Goal: Task Accomplishment & Management: Use online tool/utility

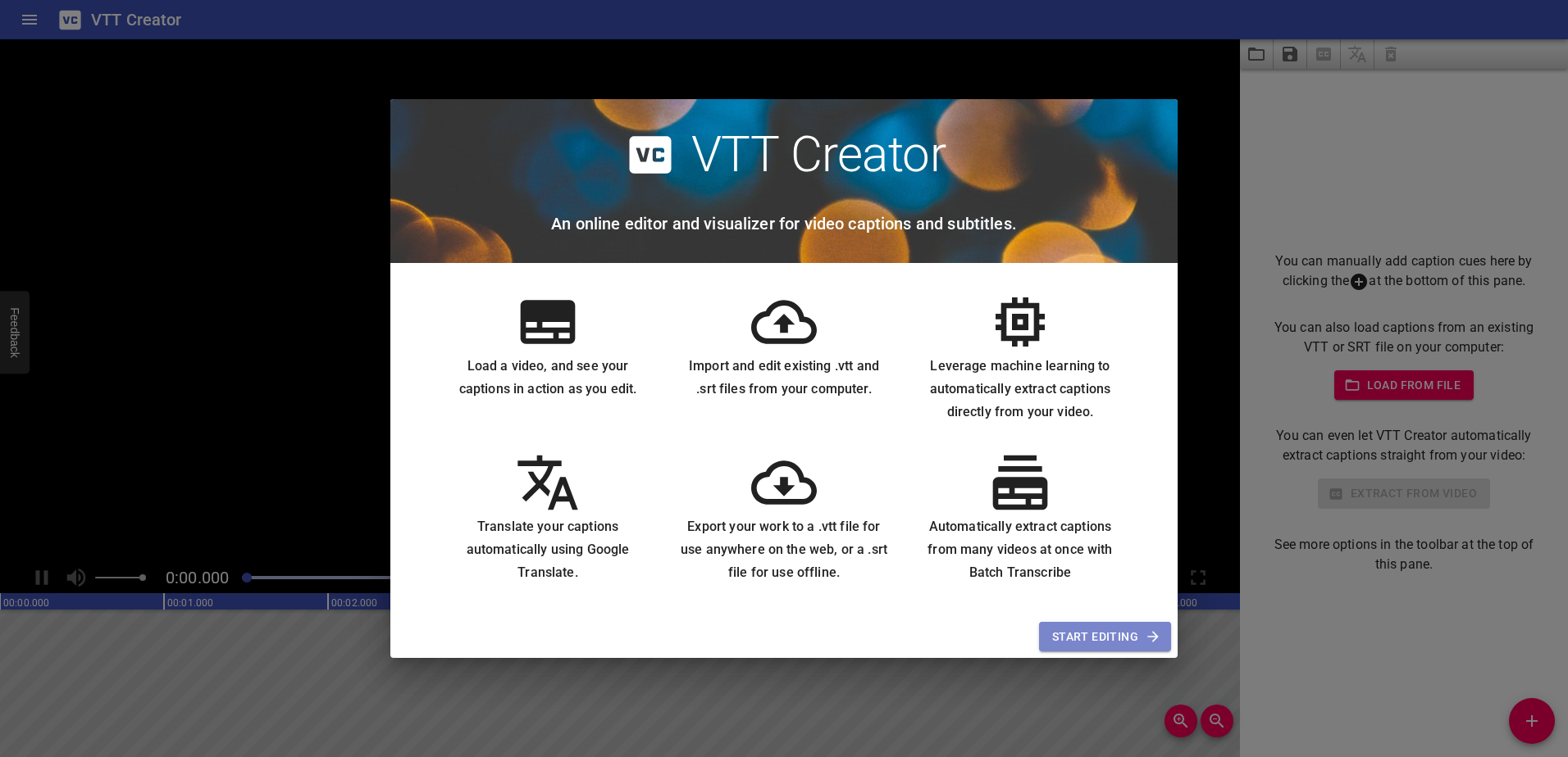
click at [1026, 518] on span "Start Editing" at bounding box center [1104, 637] width 106 height 20
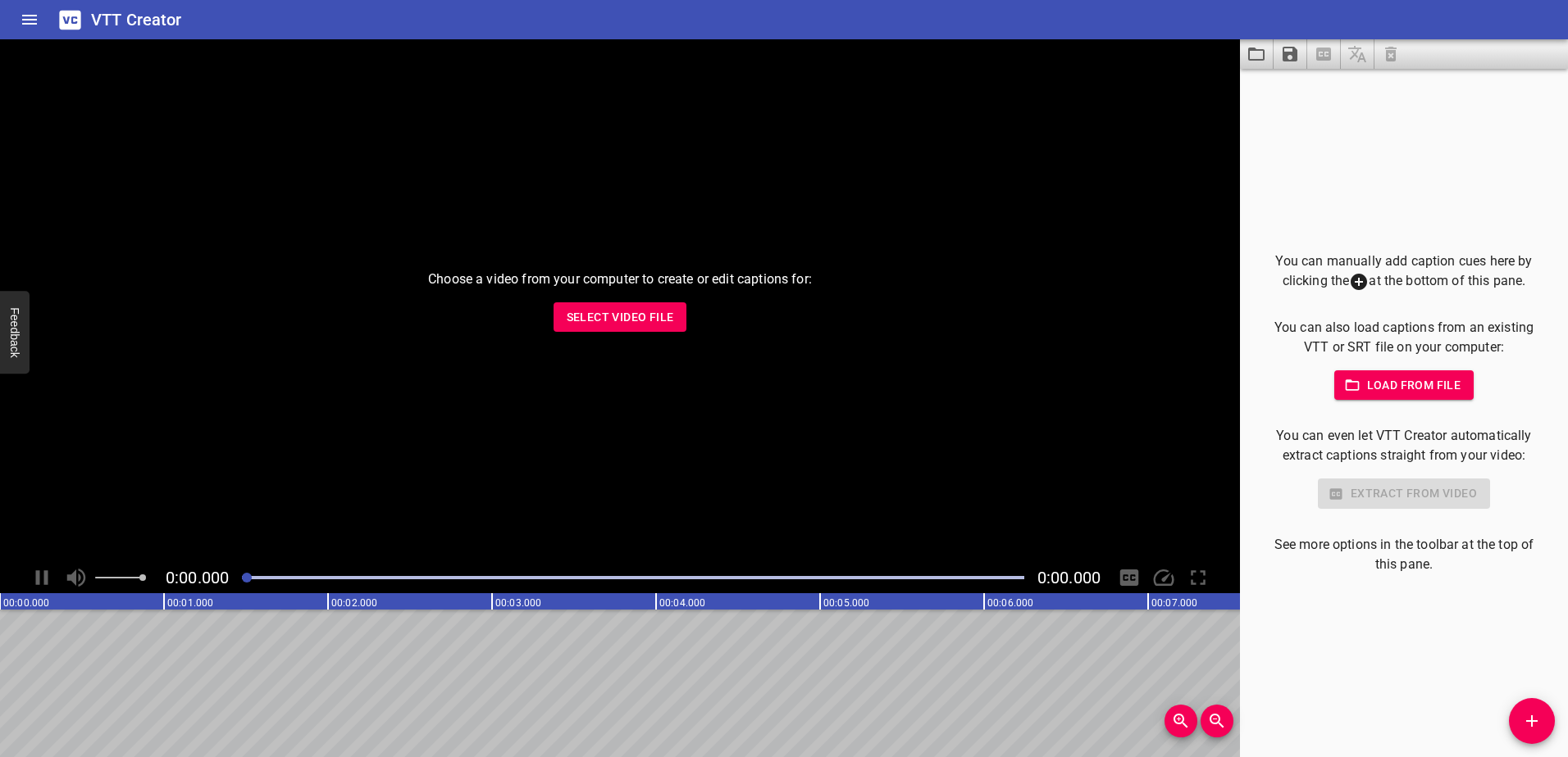
click at [609, 322] on span "Select Video File" at bounding box center [620, 317] width 107 height 20
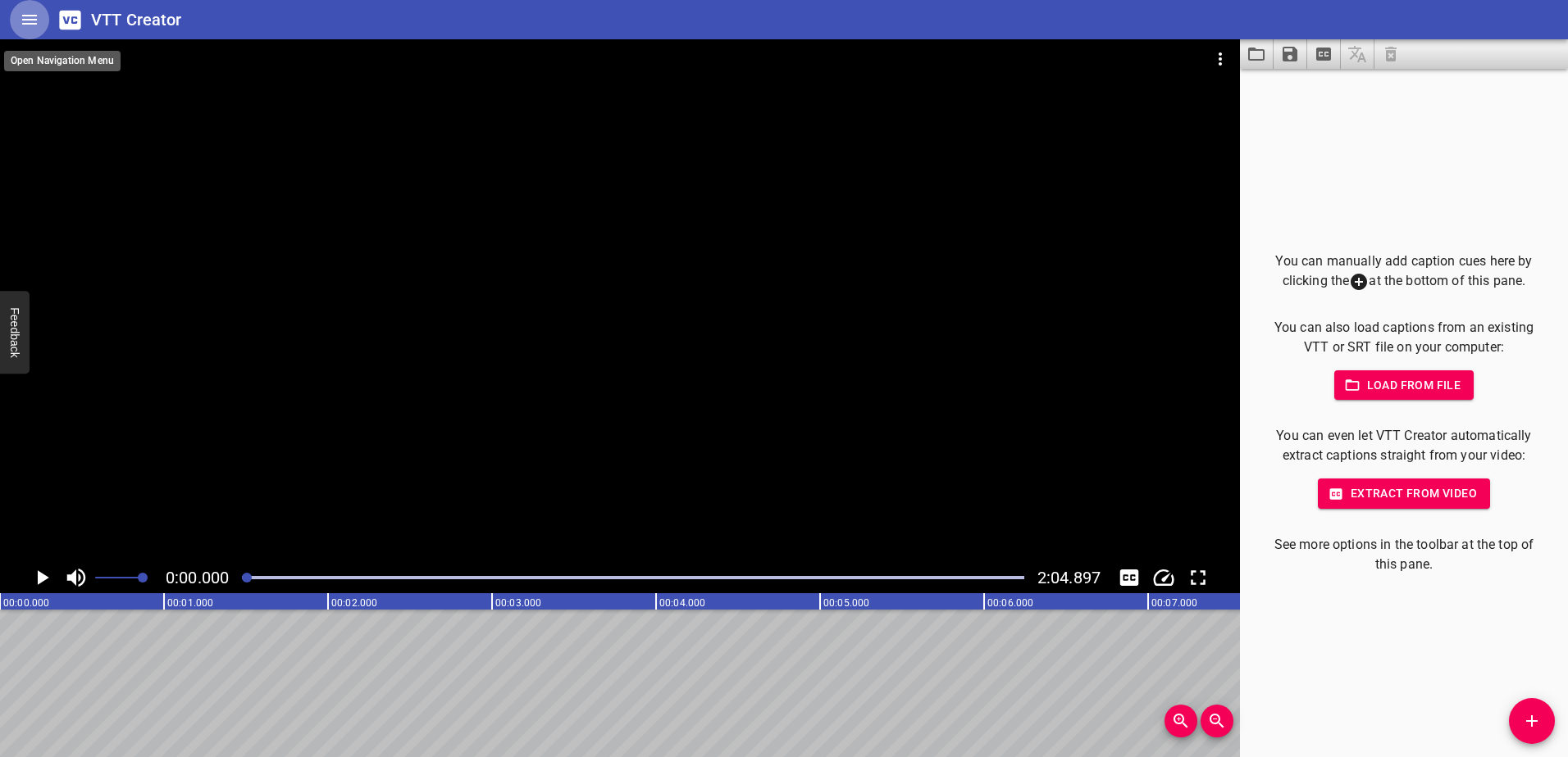
click at [28, 21] on icon "Home" at bounding box center [28, 19] width 19 height 19
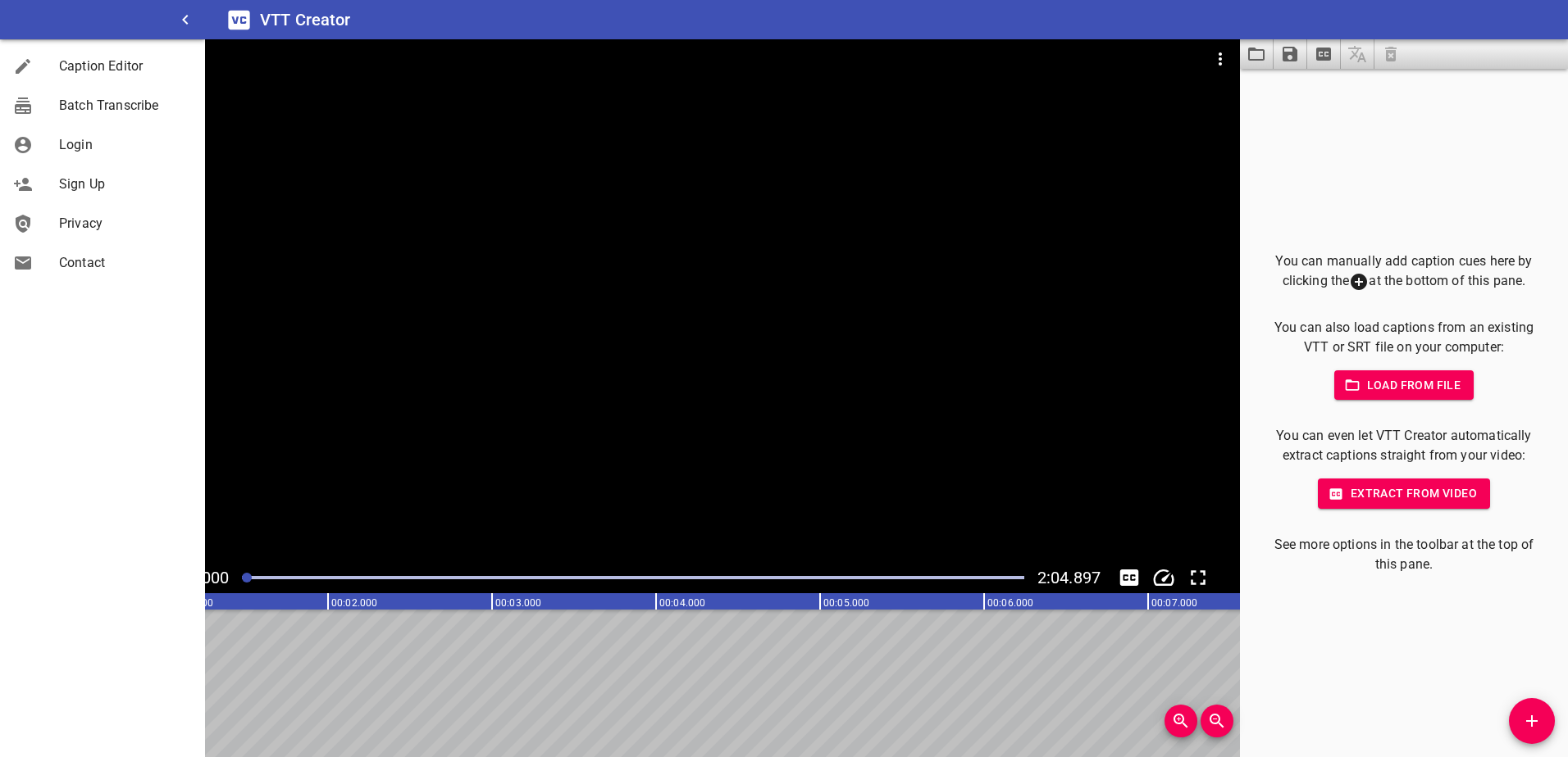
click at [616, 15] on div "VTT Creator" at bounding box center [886, 19] width 1362 height 39
click at [183, 19] on icon "button" at bounding box center [185, 19] width 6 height 10
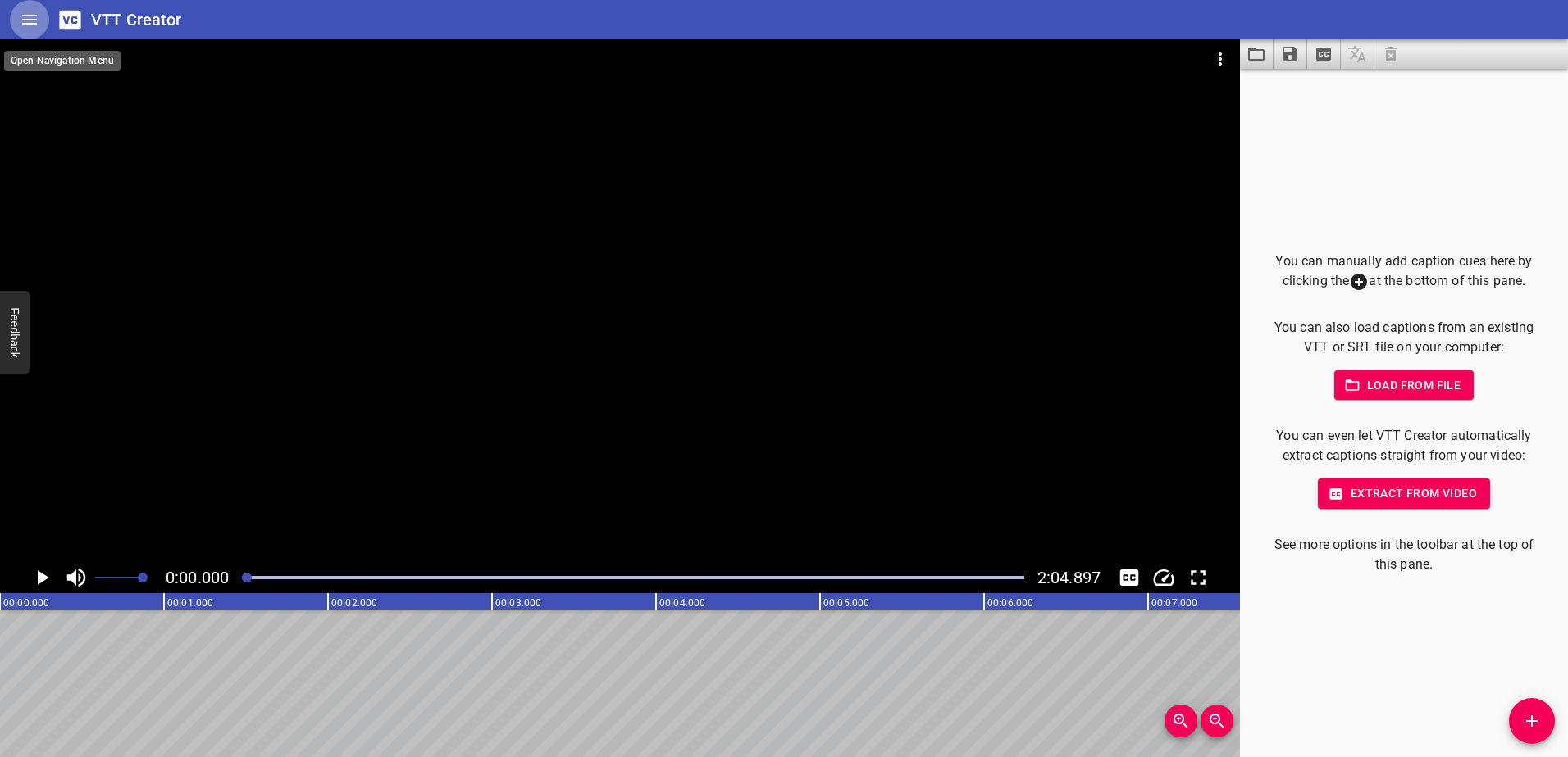
click at [27, 18] on icon "Home" at bounding box center [28, 19] width 19 height 19
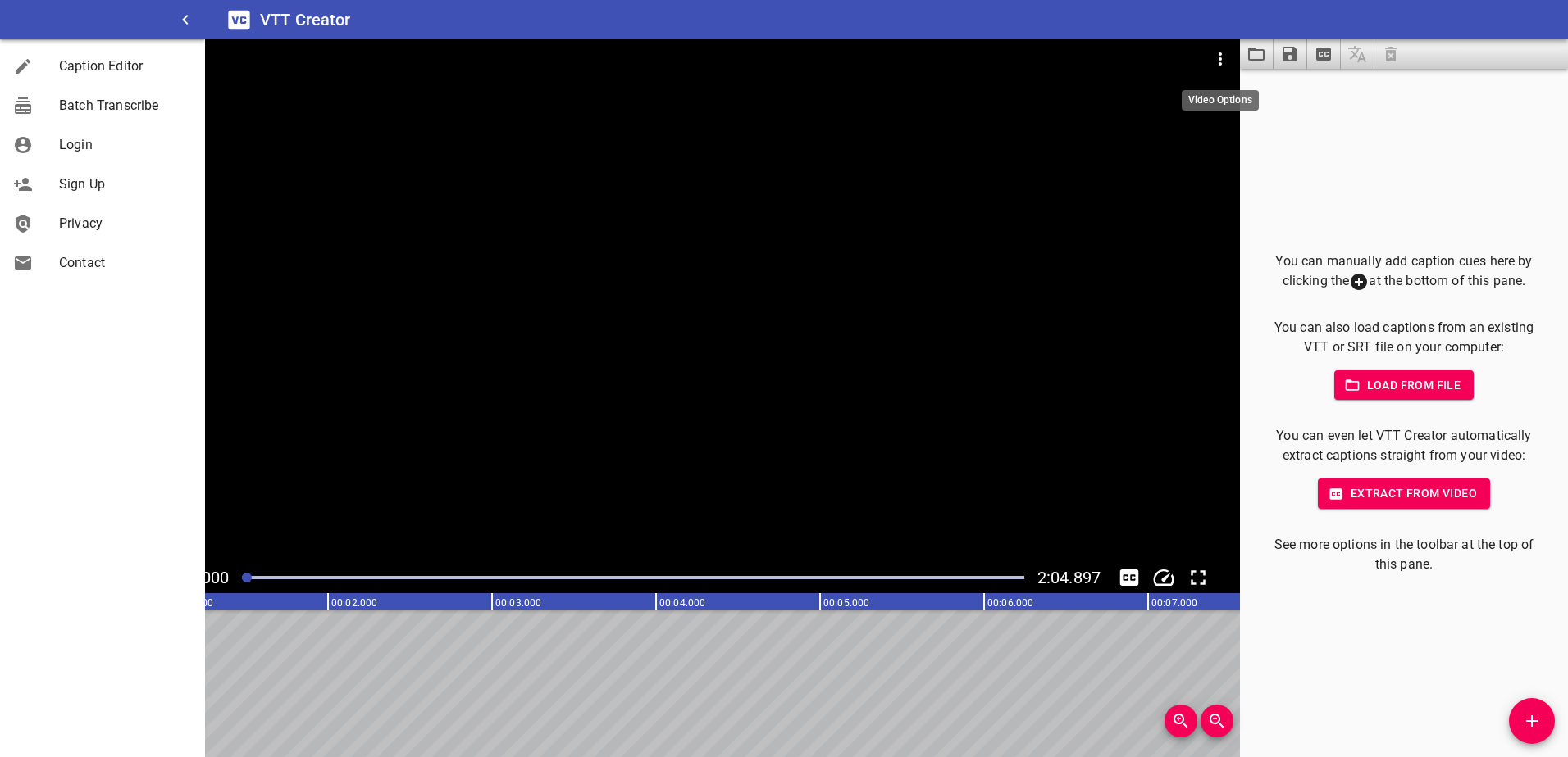
click at [1026, 59] on icon "Video Options" at bounding box center [1219, 59] width 19 height 19
click at [1026, 50] on div at bounding box center [784, 378] width 1568 height 757
click at [1026, 284] on icon at bounding box center [1359, 282] width 17 height 17
click at [1026, 286] on icon at bounding box center [1359, 282] width 17 height 17
click at [477, 22] on div "VTT Creator" at bounding box center [886, 19] width 1362 height 39
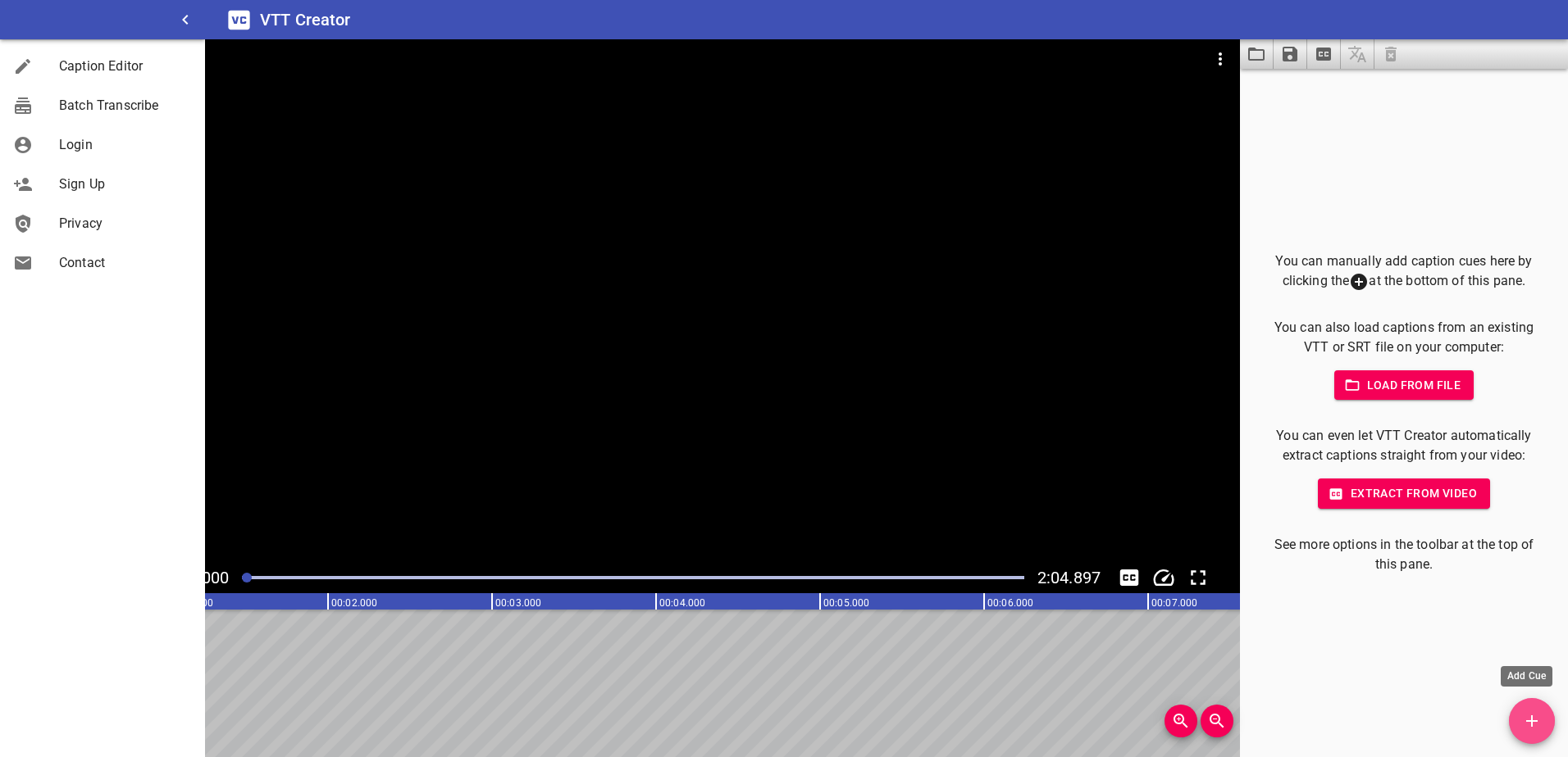
click at [1026, 518] on icon "Add Cue" at bounding box center [1530, 720] width 19 height 19
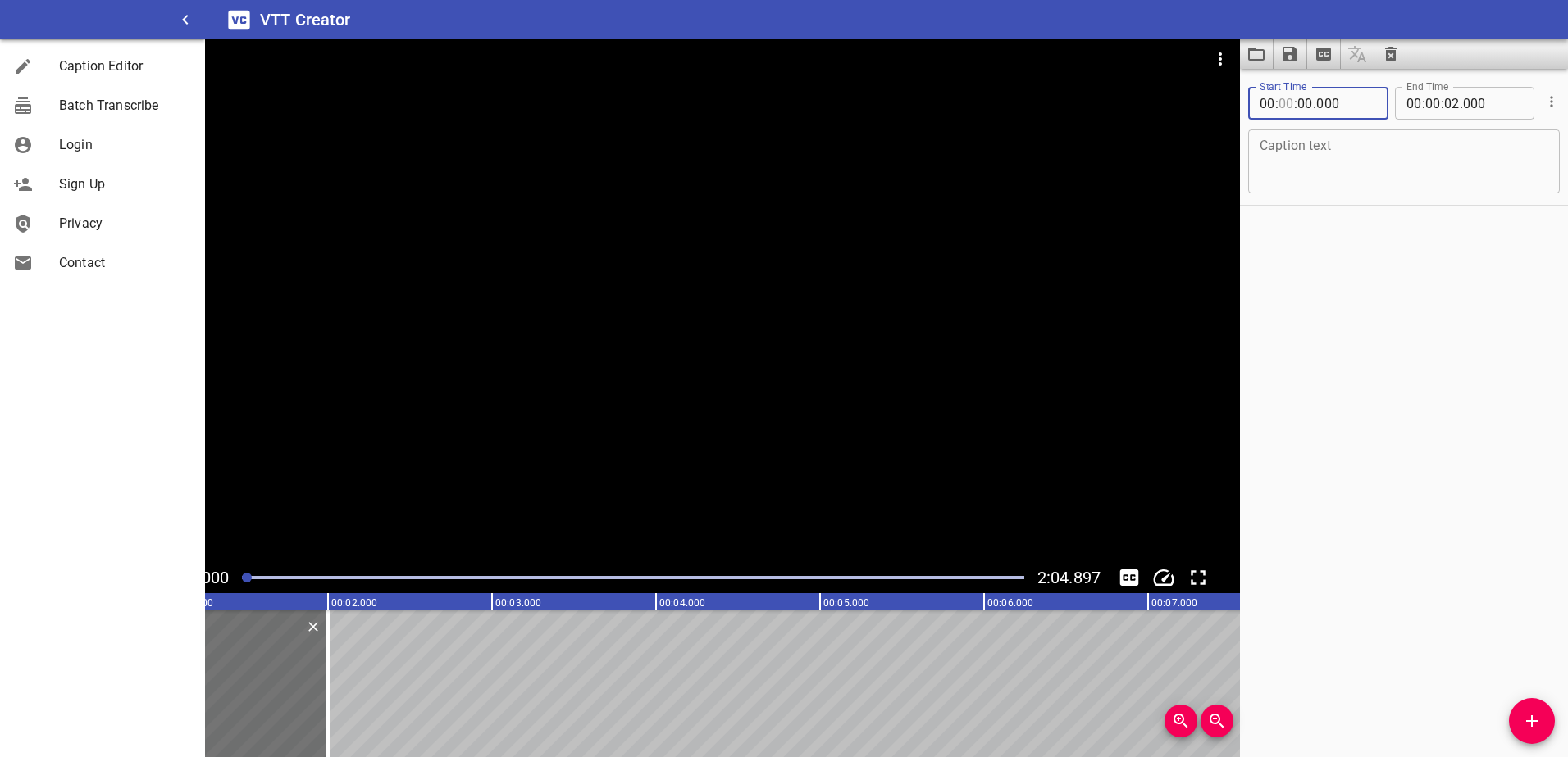
click at [1026, 104] on input "number" at bounding box center [1285, 104] width 16 height 33
type input "40"
type input "00"
click at [1026, 104] on input "number" at bounding box center [1285, 104] width 16 height 33
type input "00"
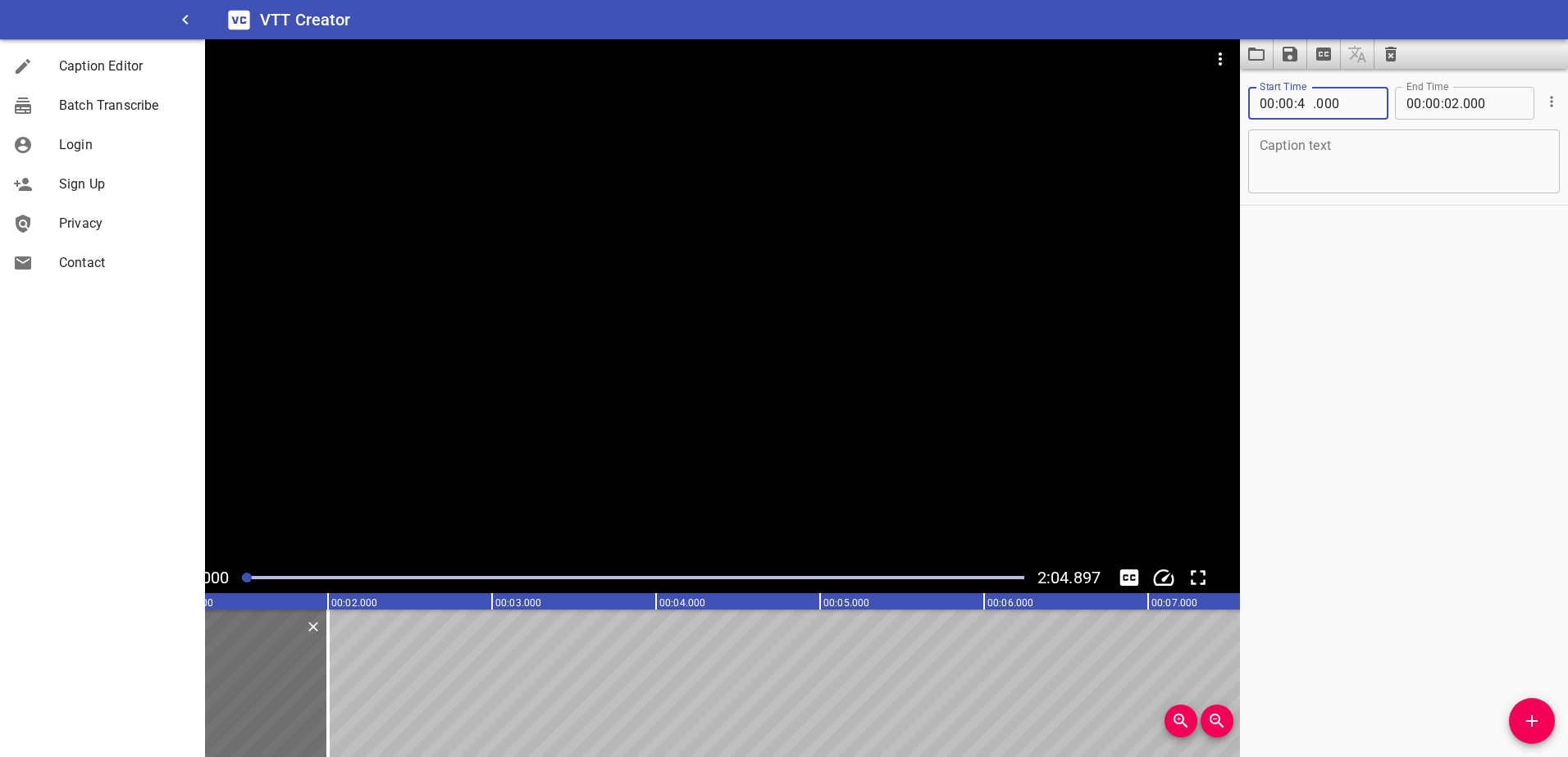
type input "40"
type input "000"
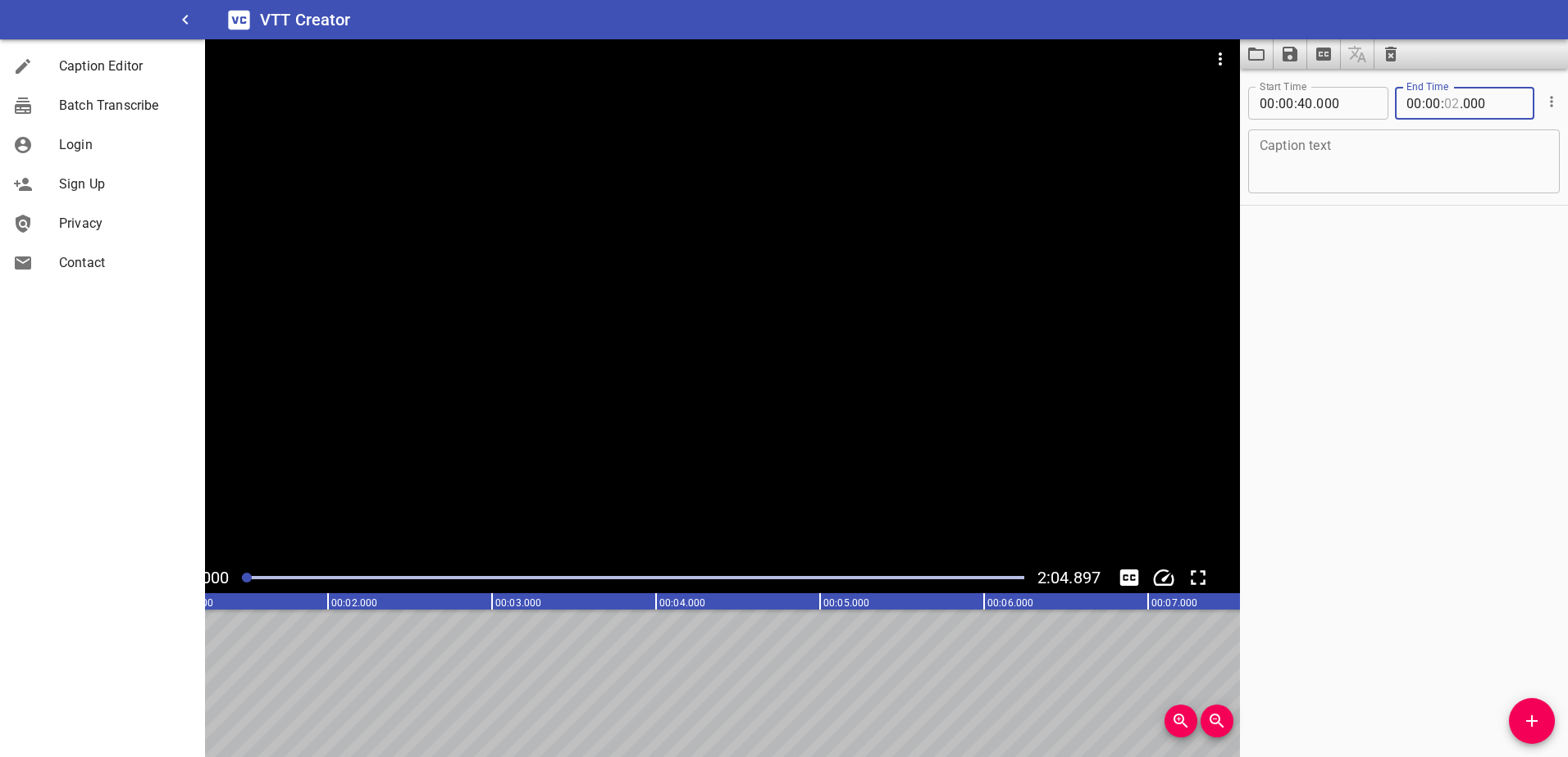
click at [1026, 106] on input "number" at bounding box center [1451, 104] width 16 height 33
type input "50"
type input "000"
click at [1026, 176] on textarea at bounding box center [1404, 161] width 288 height 47
type textarea "A"
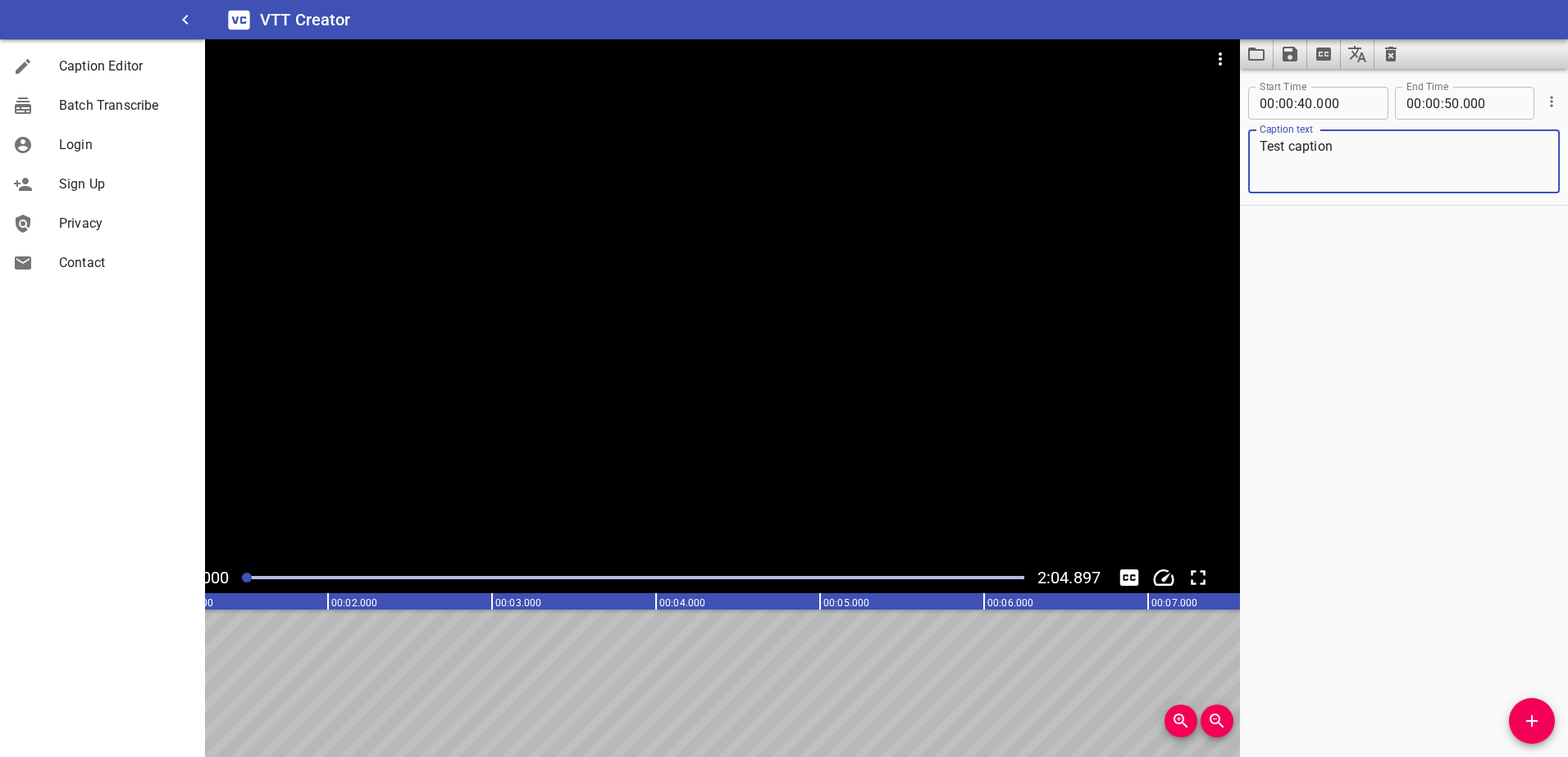
type textarea "Test caption"
click at [1026, 303] on div "Start Time 00 : 00 : 40 . 000 Start Time End Time 00 : 00 : 50 . 000 End Time C…" at bounding box center [1403, 413] width 328 height 688
click at [1026, 99] on icon "Cue Options" at bounding box center [1551, 102] width 17 height 17
drag, startPoint x: 1498, startPoint y: 226, endPoint x: 1483, endPoint y: 241, distance: 21.2
click at [1026, 226] on div at bounding box center [784, 378] width 1568 height 757
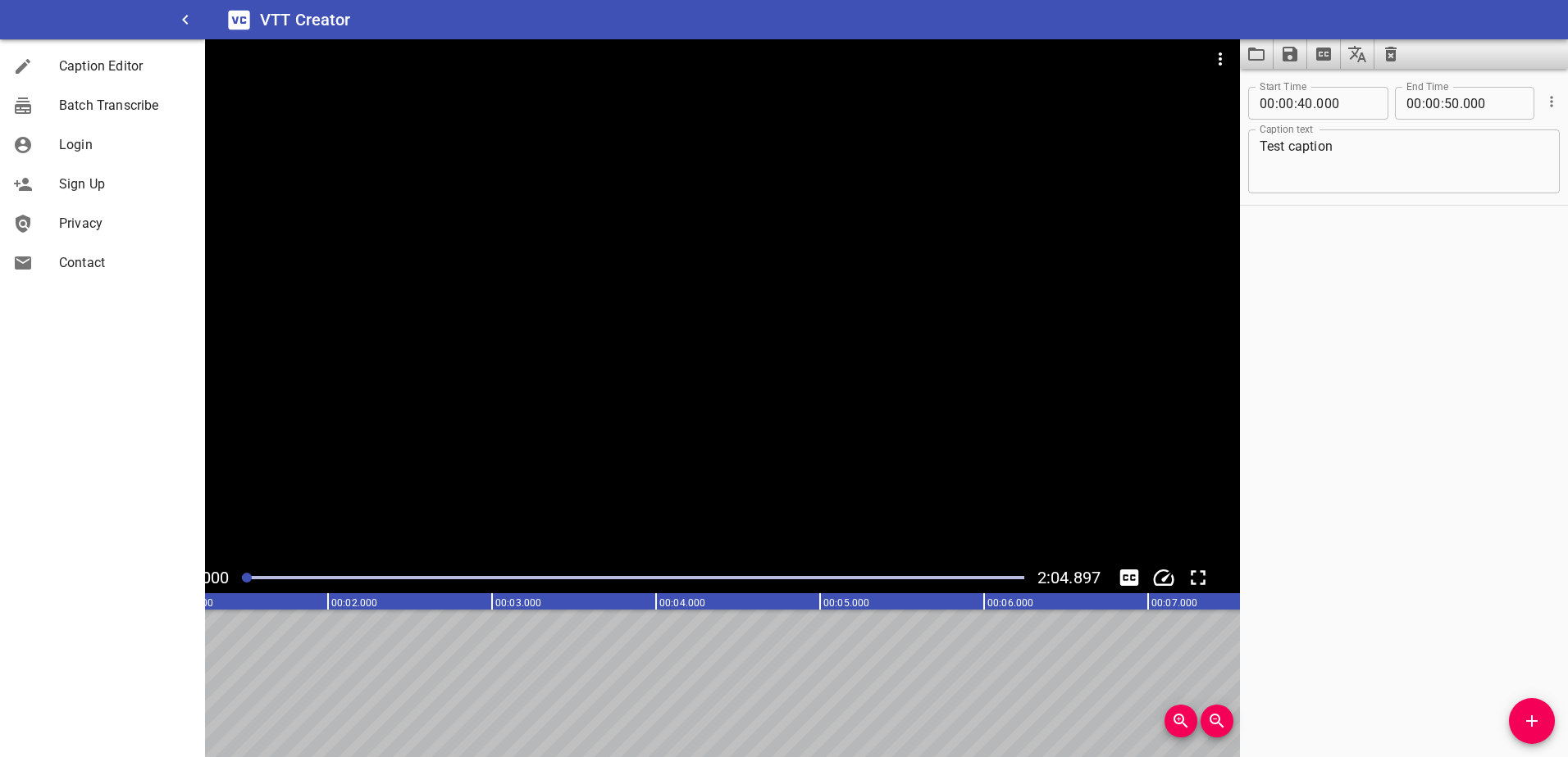
click at [106, 70] on span "Caption Editor" at bounding box center [125, 66] width 133 height 19
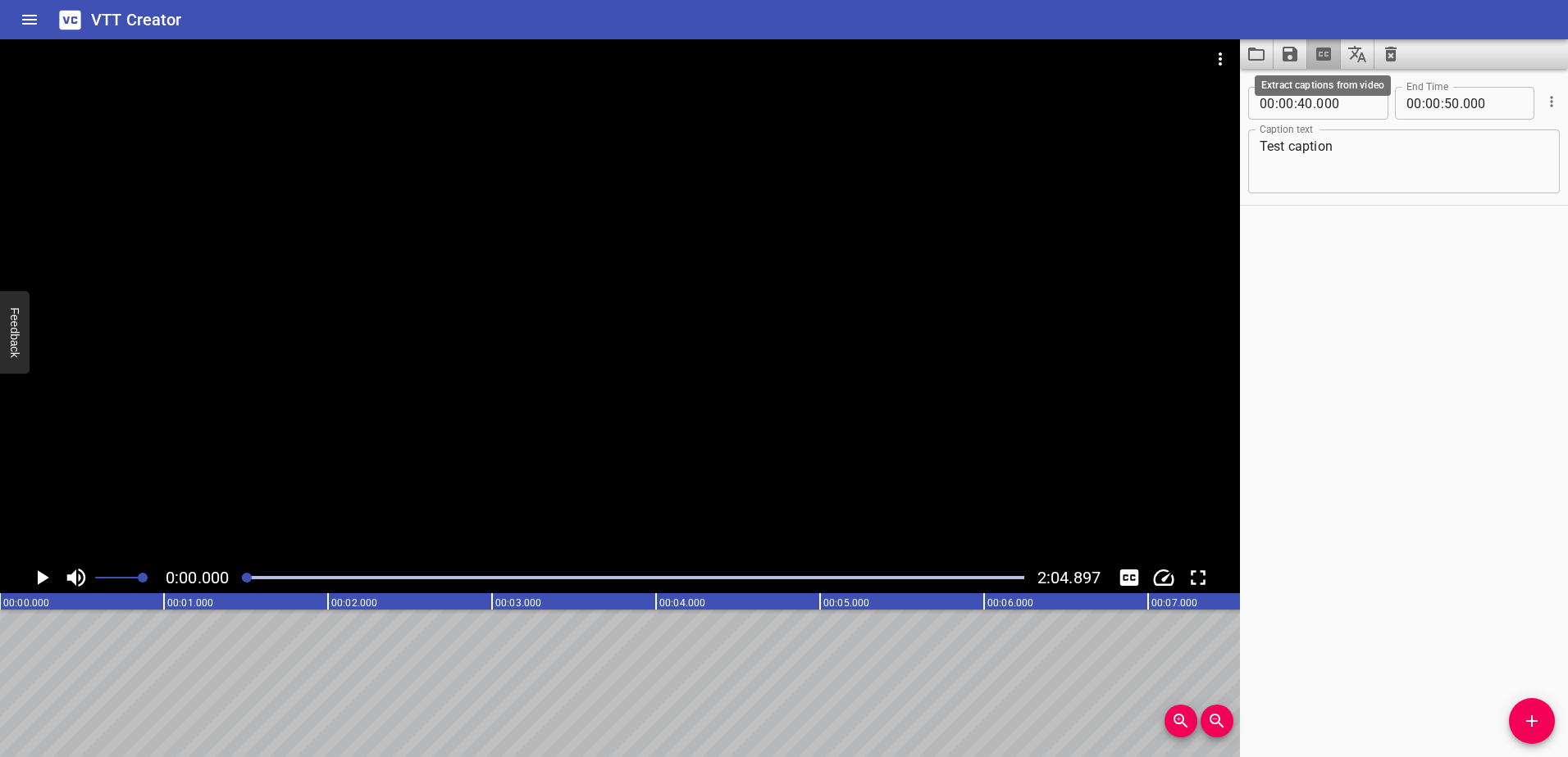
click at [1026, 63] on icon "Extract captions from video" at bounding box center [1323, 53] width 19 height 19
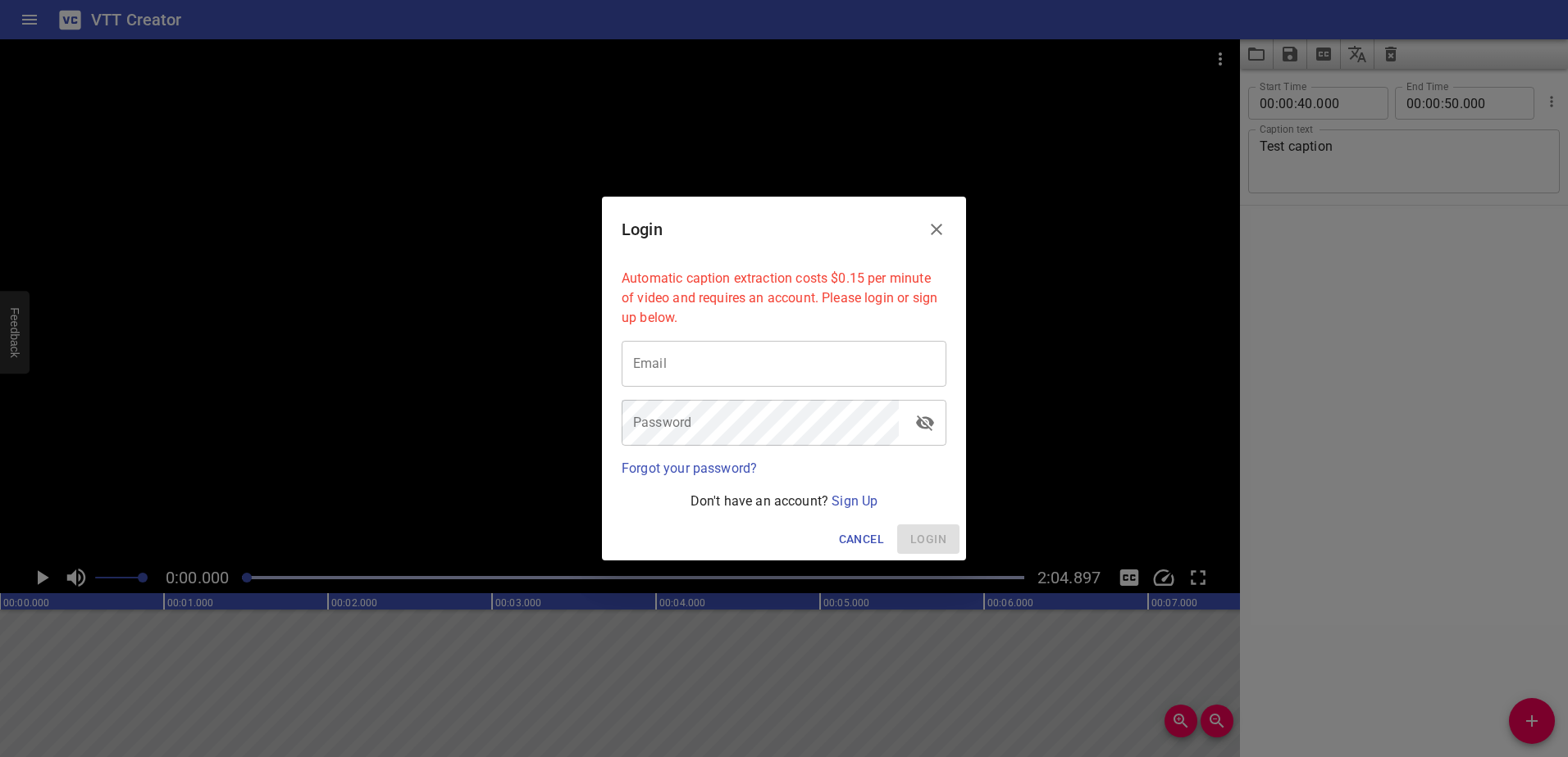
click at [935, 232] on icon "Close" at bounding box center [936, 229] width 12 height 12
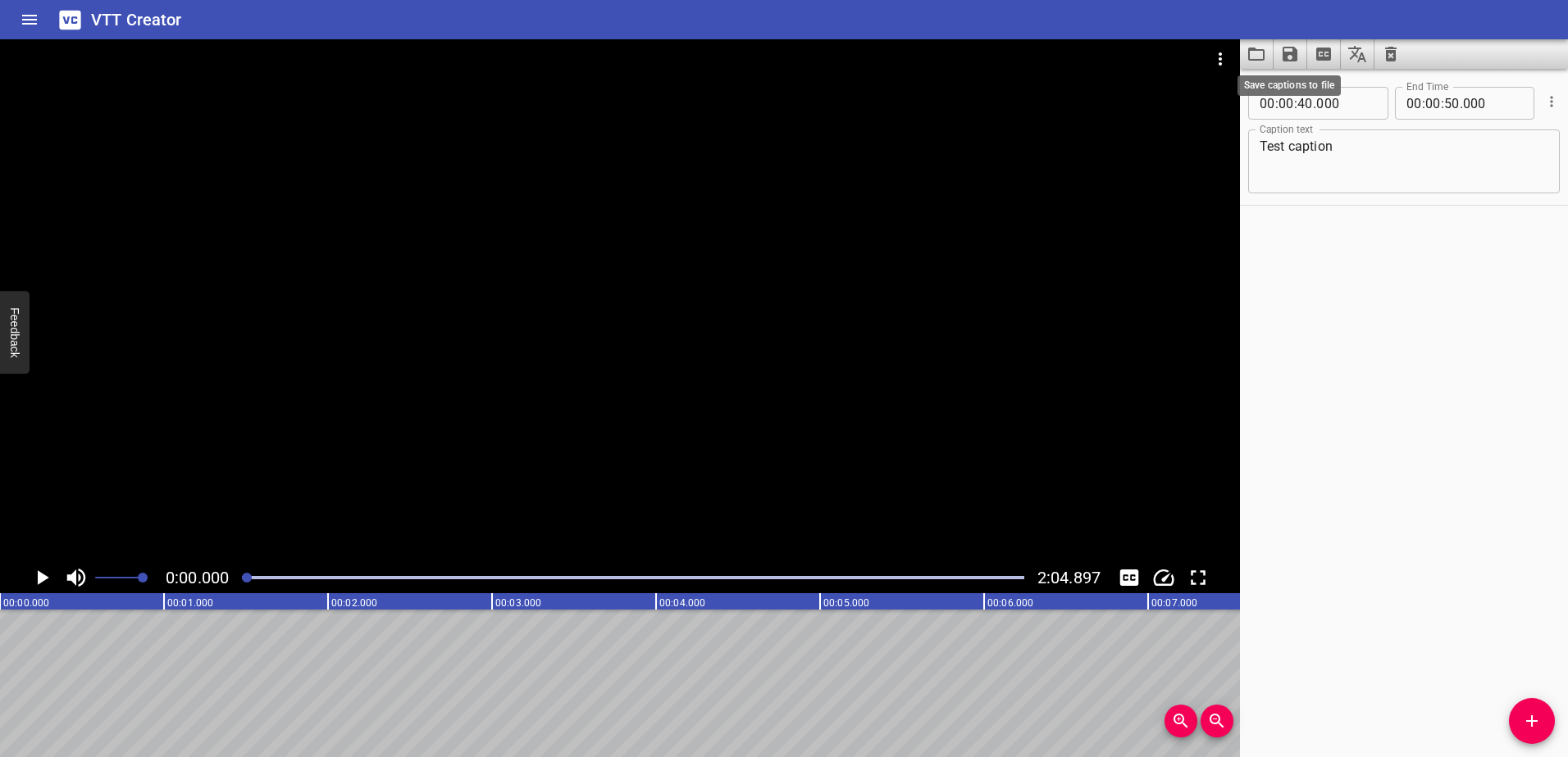
click at [1026, 58] on icon "Save captions to file" at bounding box center [1290, 54] width 15 height 15
click at [1026, 86] on li "Save to VTT file" at bounding box center [1333, 90] width 120 height 29
drag, startPoint x: 252, startPoint y: 581, endPoint x: 274, endPoint y: 578, distance: 22.2
click at [274, 518] on div at bounding box center [633, 577] width 801 height 23
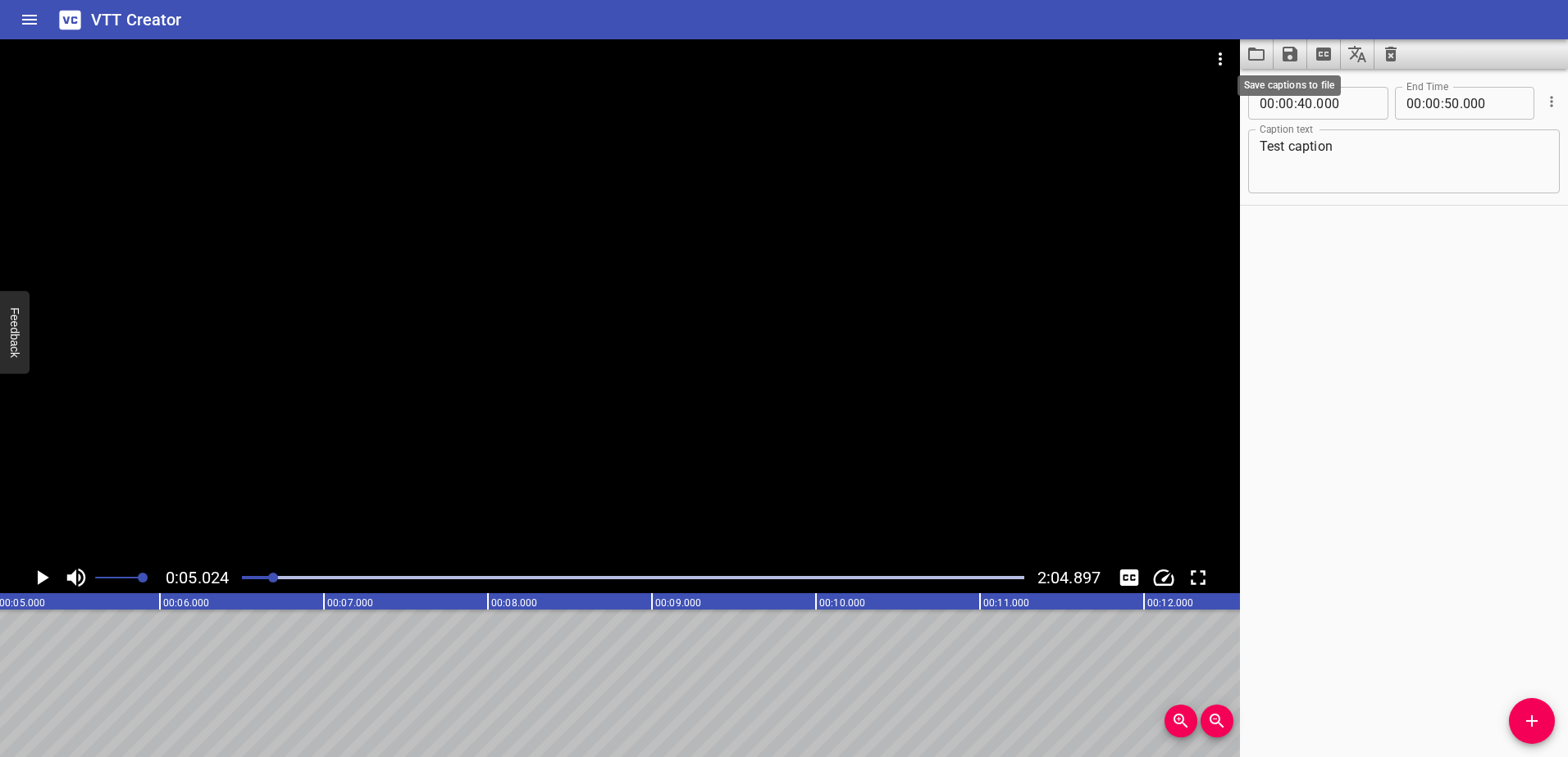
click at [1026, 55] on icon "Save captions to file" at bounding box center [1290, 54] width 15 height 15
click at [1026, 122] on li "Save to SRT file" at bounding box center [1333, 119] width 120 height 29
